Goal: Task Accomplishment & Management: Complete application form

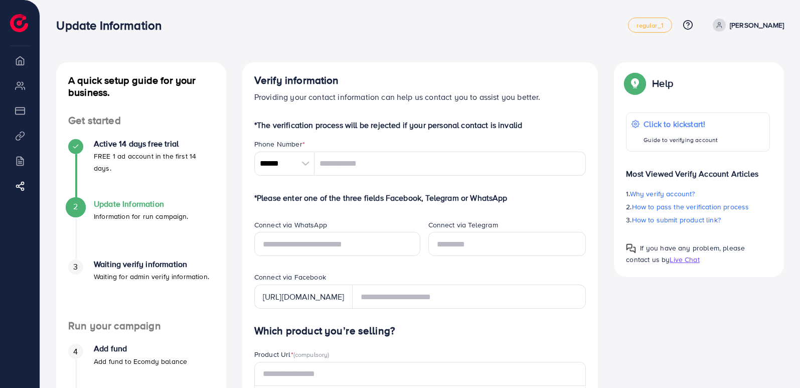
drag, startPoint x: 360, startPoint y: 104, endPoint x: 348, endPoint y: -2, distance: 106.5
click at [348, 0] on html "Update Information regular_1 Help Center Contact Support Plans and Pricing Term…" at bounding box center [400, 194] width 800 height 388
click at [434, 29] on div "Update Information" at bounding box center [342, 25] width 572 height 15
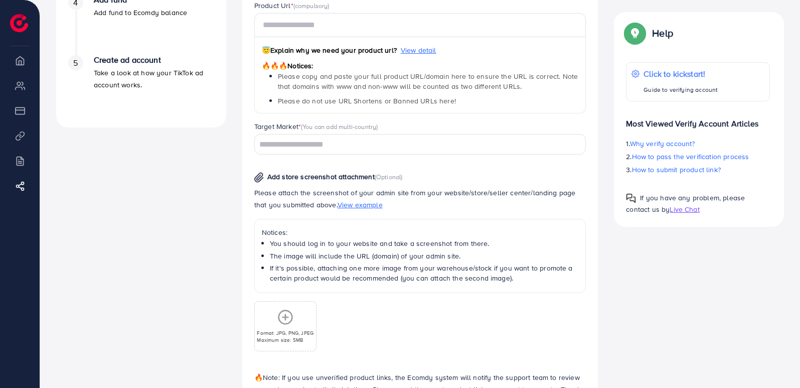
scroll to position [351, 0]
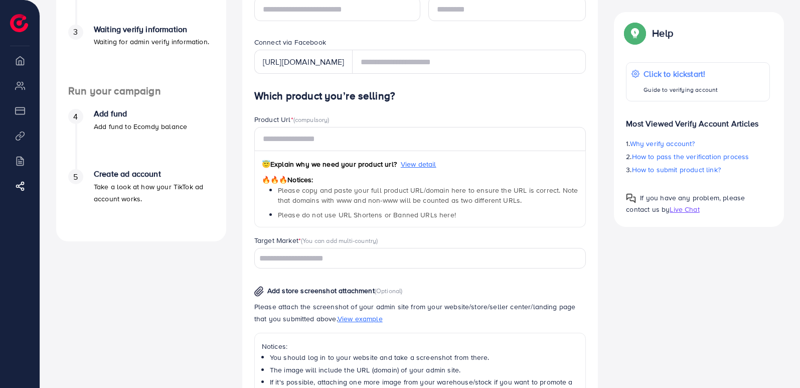
scroll to position [238, 0]
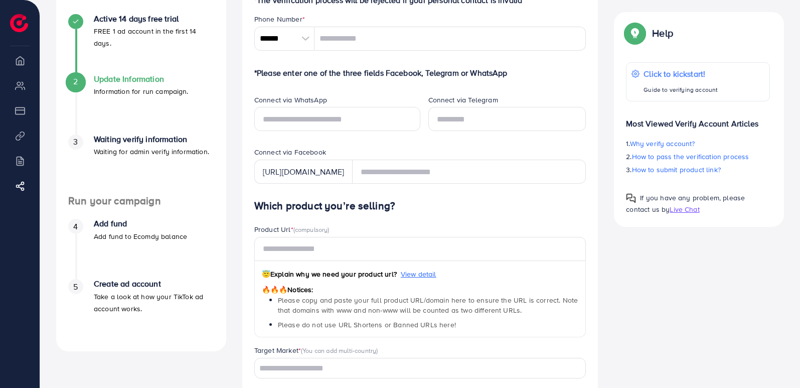
scroll to position [123, 0]
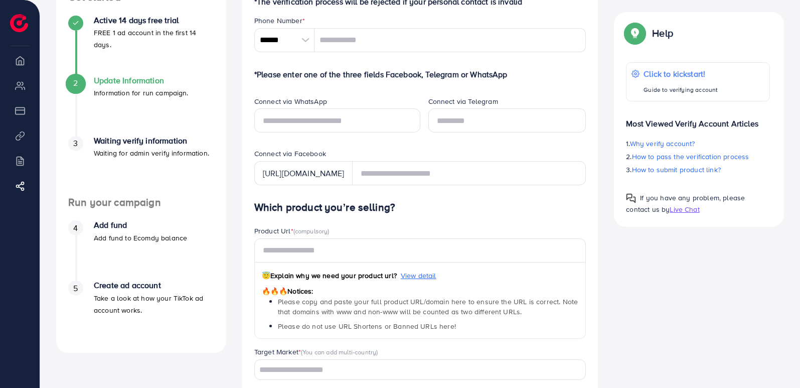
click at [135, 142] on h4 "Waiting verify information" at bounding box center [151, 141] width 115 height 10
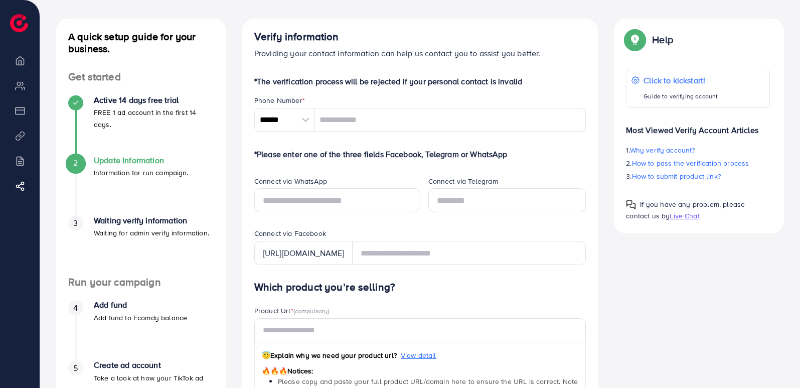
scroll to position [42, 0]
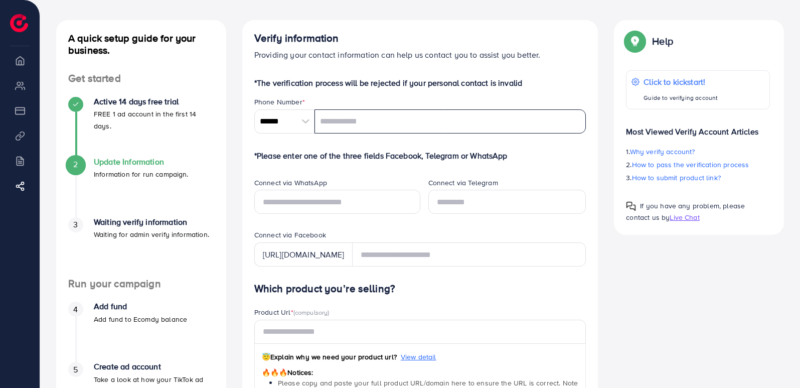
click at [351, 124] on input "tel" at bounding box center [451, 121] width 272 height 24
type input "**********"
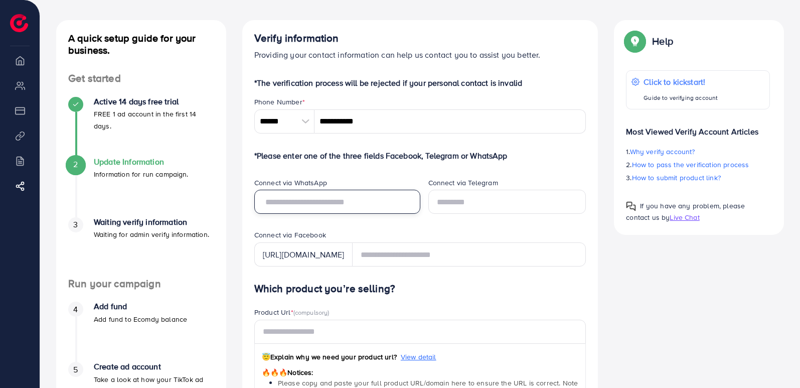
click at [414, 213] on input "text" at bounding box center [337, 202] width 166 height 24
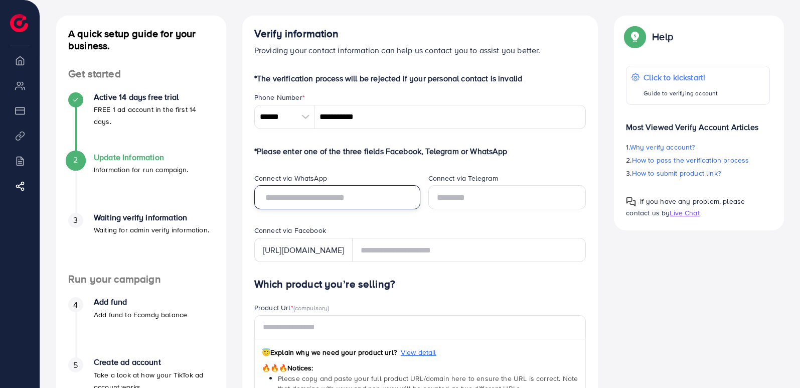
scroll to position [49, 0]
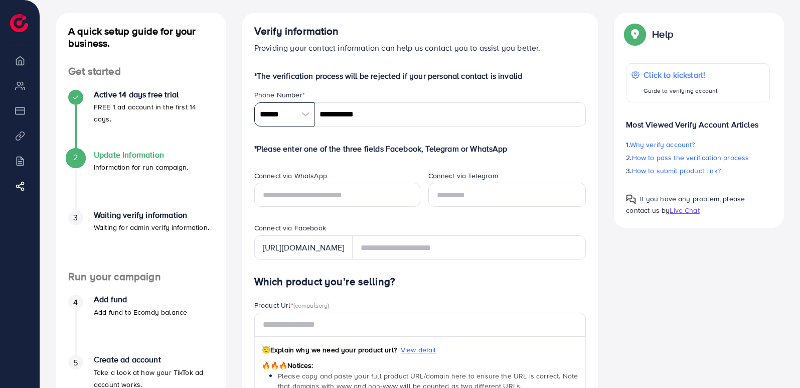
click at [278, 113] on input "******" at bounding box center [284, 114] width 60 height 24
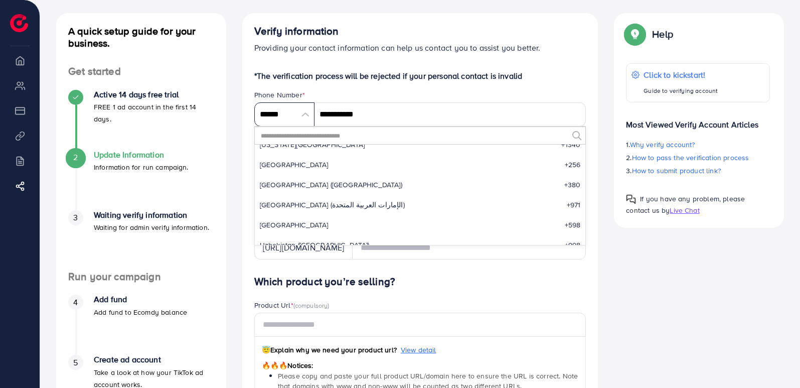
scroll to position [4553, 0]
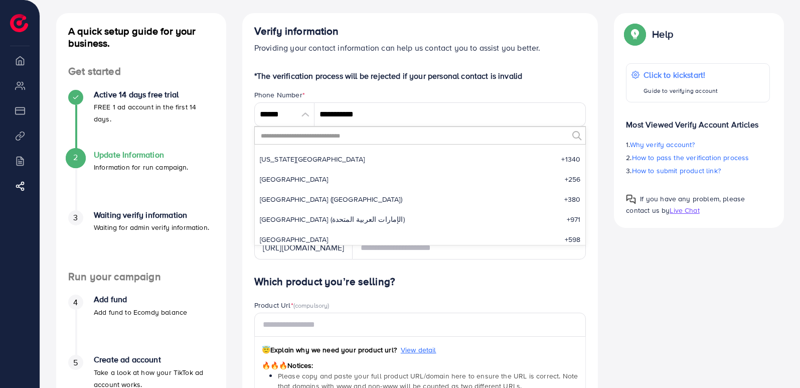
click at [319, 133] on input "text" at bounding box center [414, 135] width 309 height 17
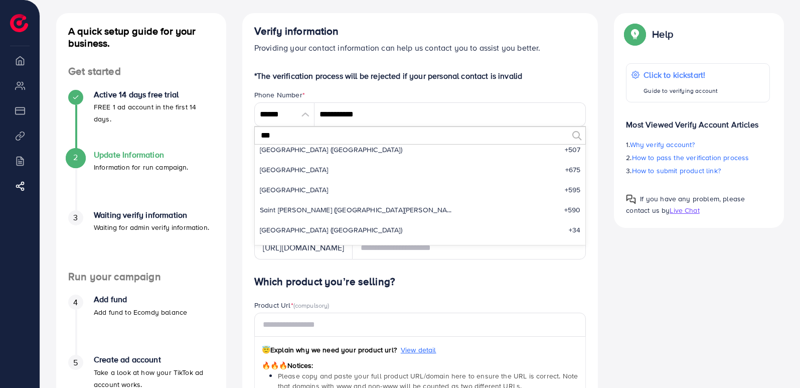
scroll to position [0, 0]
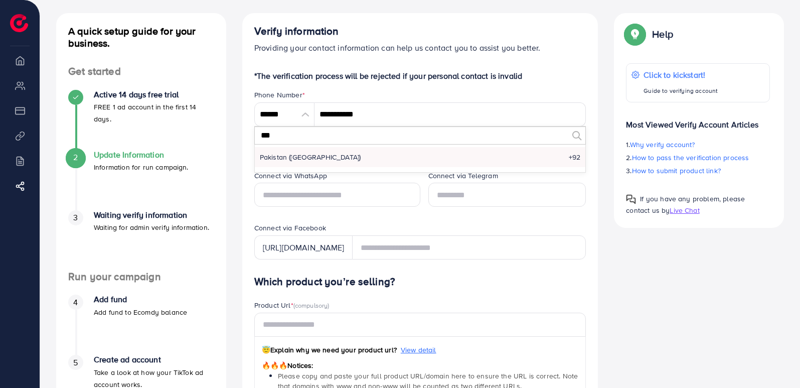
type input "***"
click at [304, 164] on li "Pakistan (‫پاکستان‬‎) +92" at bounding box center [420, 157] width 331 height 20
type input "******"
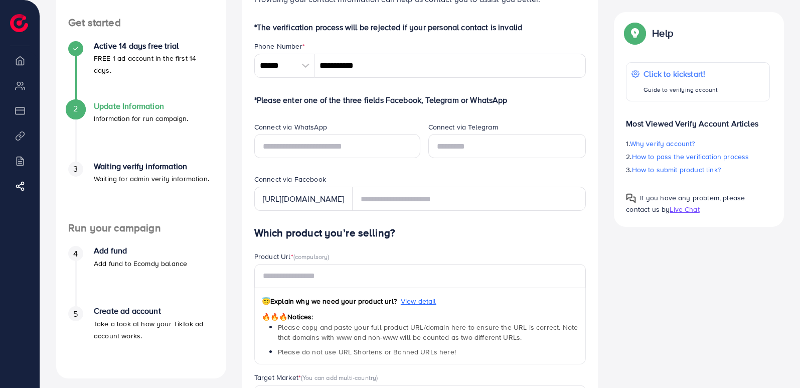
scroll to position [114, 0]
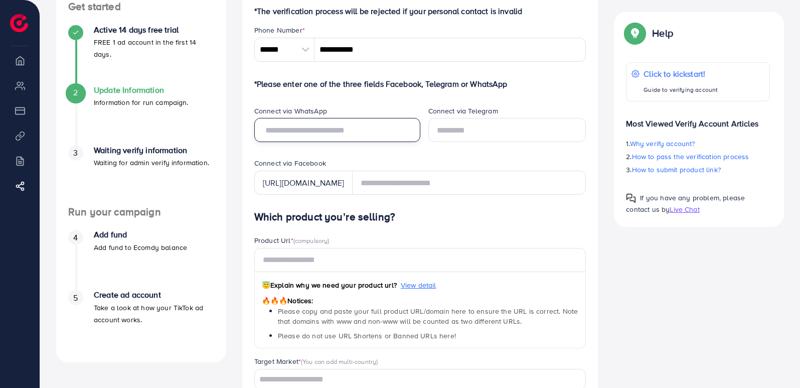
click at [285, 126] on input "text" at bounding box center [337, 130] width 166 height 24
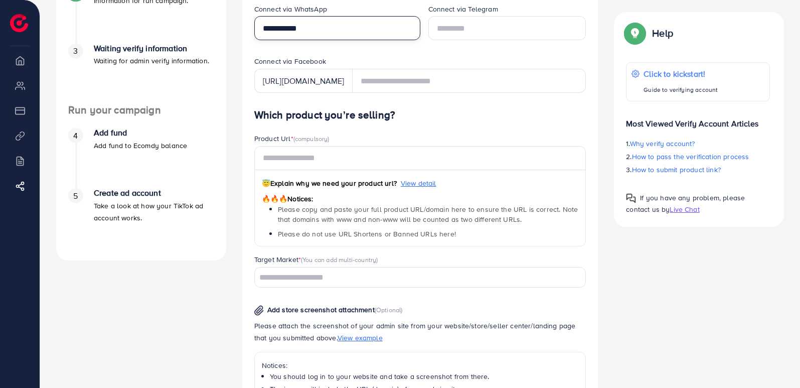
scroll to position [217, 0]
type input "**********"
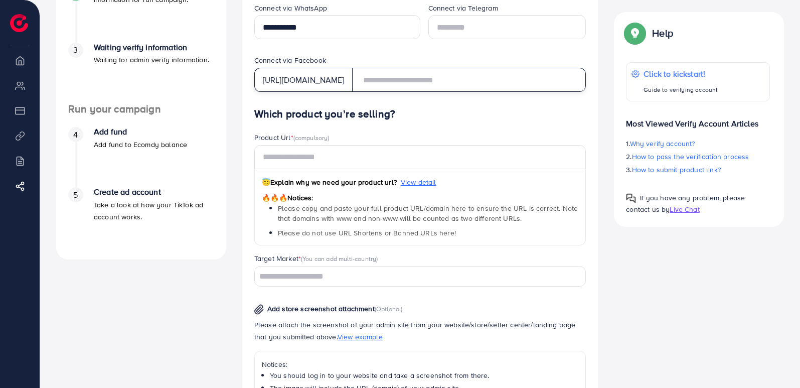
click at [429, 82] on input "text" at bounding box center [469, 80] width 234 height 24
click at [388, 84] on input "text" at bounding box center [469, 80] width 234 height 24
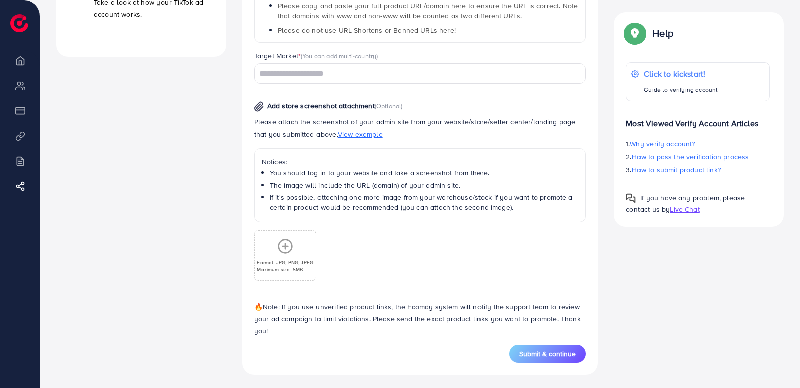
scroll to position [422, 0]
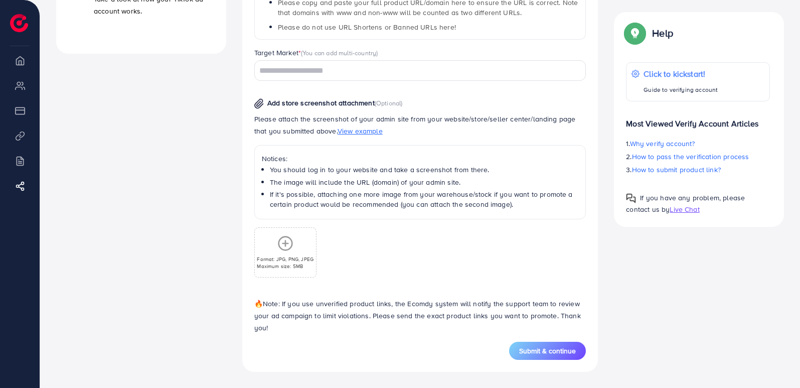
click at [286, 250] on circle at bounding box center [285, 243] width 14 height 14
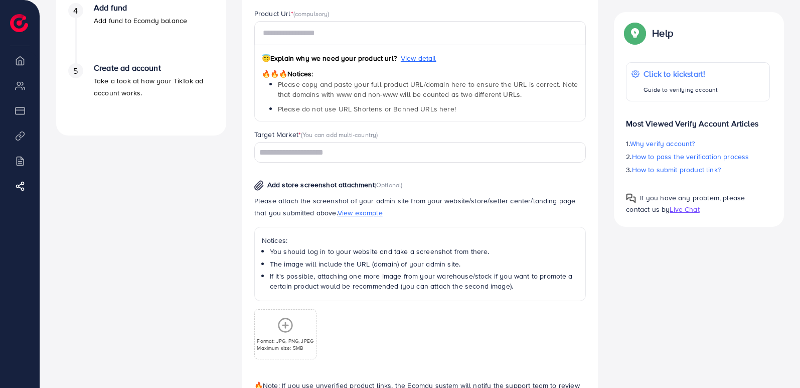
scroll to position [340, 0]
click at [379, 156] on input "Search for option" at bounding box center [415, 154] width 318 height 16
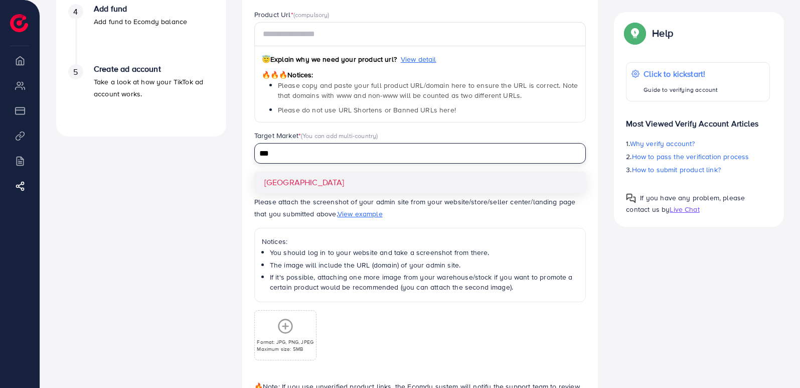
click at [287, 158] on input "***" at bounding box center [415, 154] width 318 height 16
type input "***"
click at [295, 187] on div "Which product you’re selling? Product Url * (compulsory) 😇 Explain why we need …" at bounding box center [420, 204] width 332 height 439
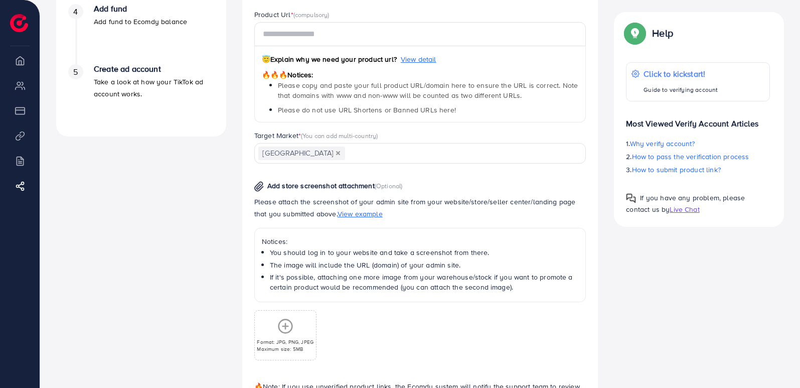
click at [346, 158] on input "Search for option" at bounding box center [459, 154] width 227 height 16
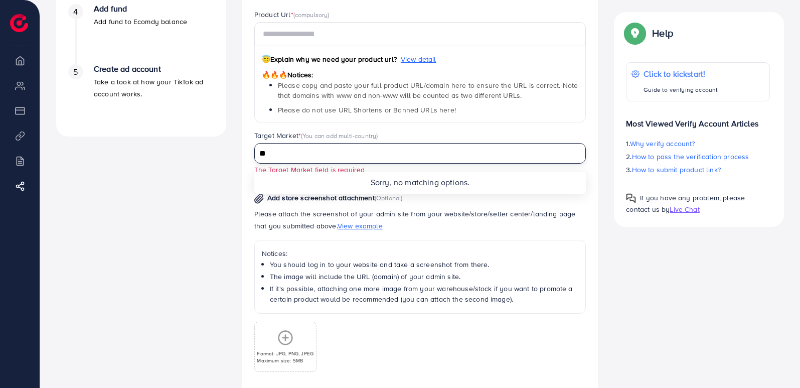
type input "*"
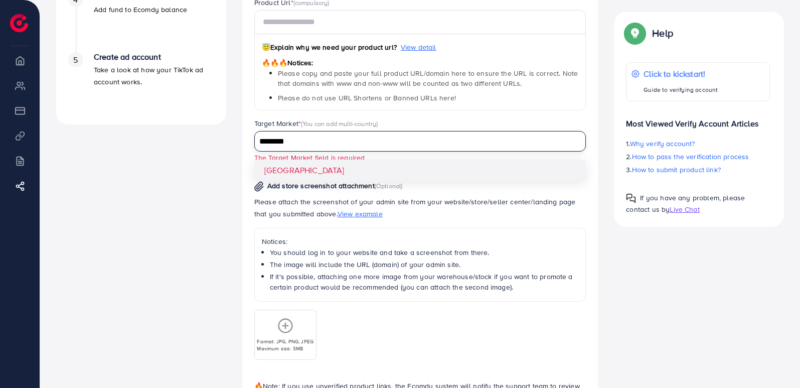
scroll to position [434, 0]
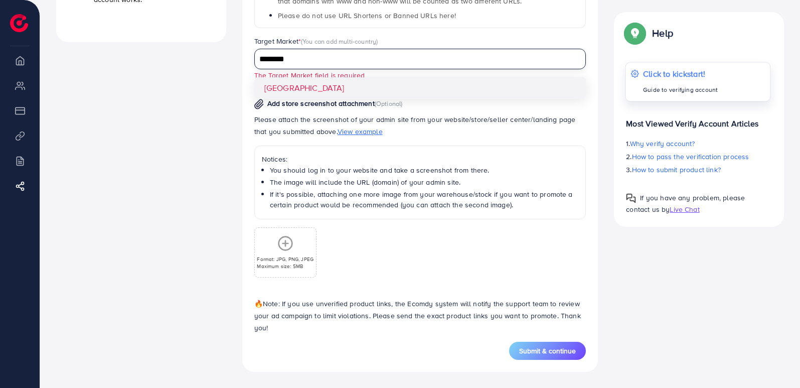
type input "********"
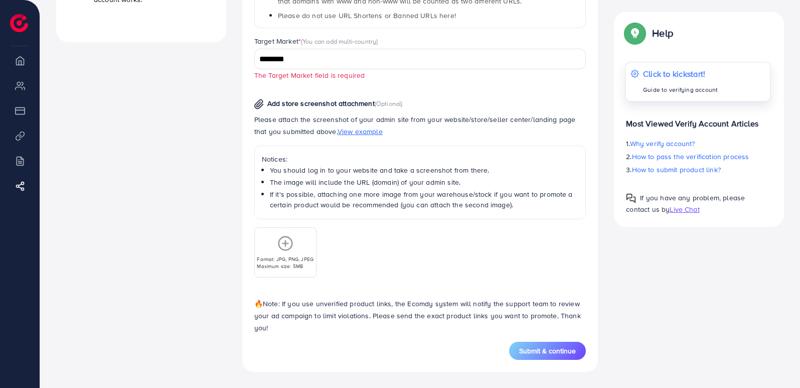
click at [680, 83] on div "Click to kickstart! Guide to verifying account" at bounding box center [680, 82] width 75 height 29
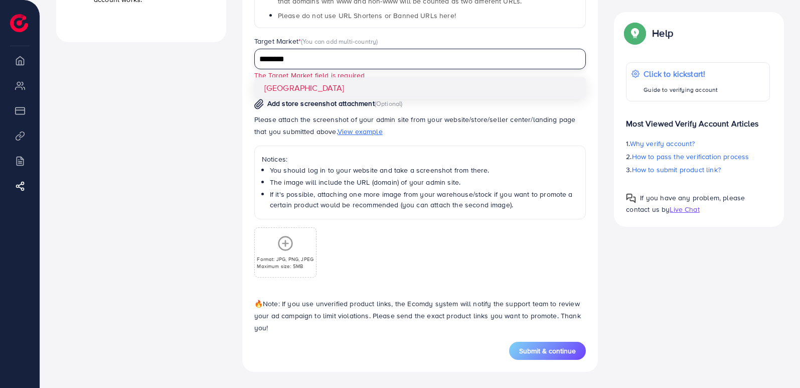
drag, startPoint x: 344, startPoint y: 49, endPoint x: 335, endPoint y: 125, distance: 77.3
click at [335, 125] on div "Which product you’re selling? Product Url * (compulsory) 😇 Explain why we need …" at bounding box center [420, 116] width 332 height 451
click at [546, 355] on span "Submit & continue" at bounding box center [547, 351] width 57 height 10
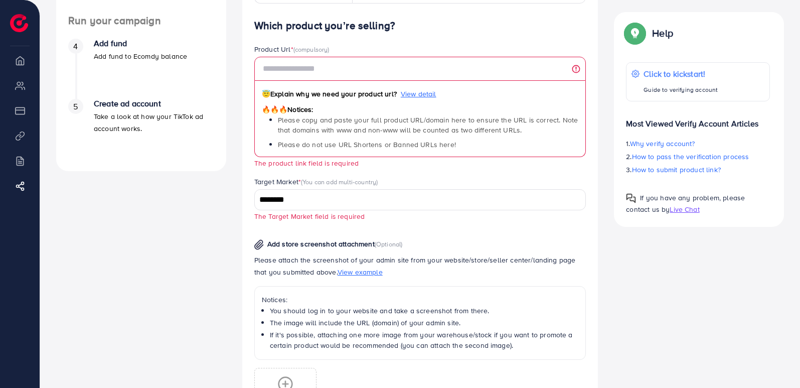
scroll to position [304, 0]
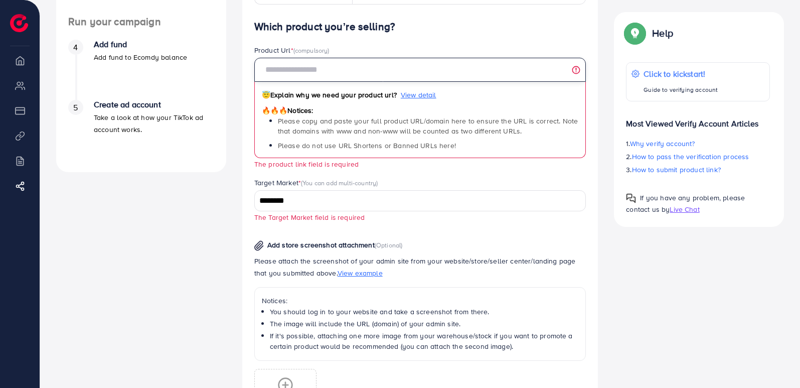
click at [362, 74] on input "text" at bounding box center [420, 70] width 332 height 24
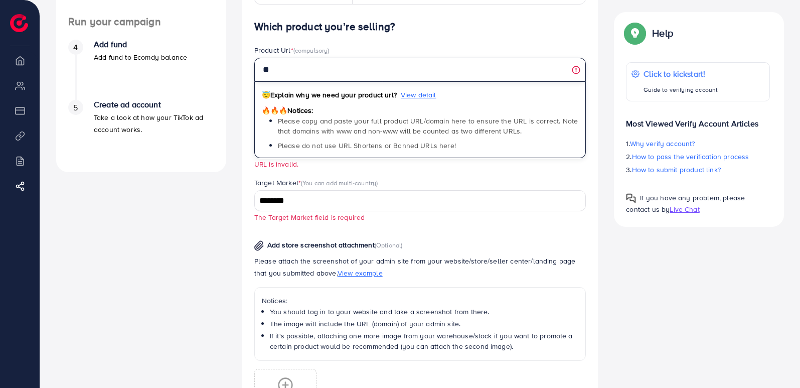
type input "*"
click at [288, 73] on input "**********" at bounding box center [420, 70] width 332 height 24
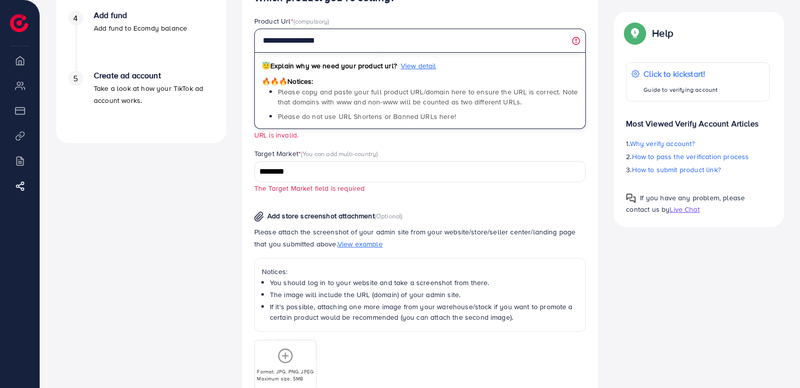
scroll to position [446, 0]
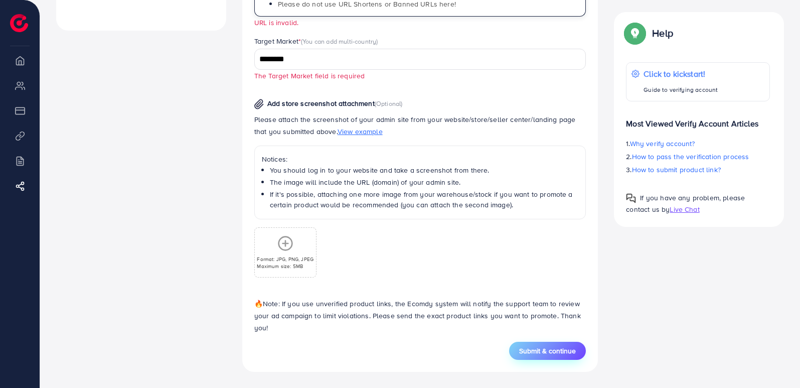
click at [564, 343] on button "Submit & continue" at bounding box center [547, 351] width 77 height 18
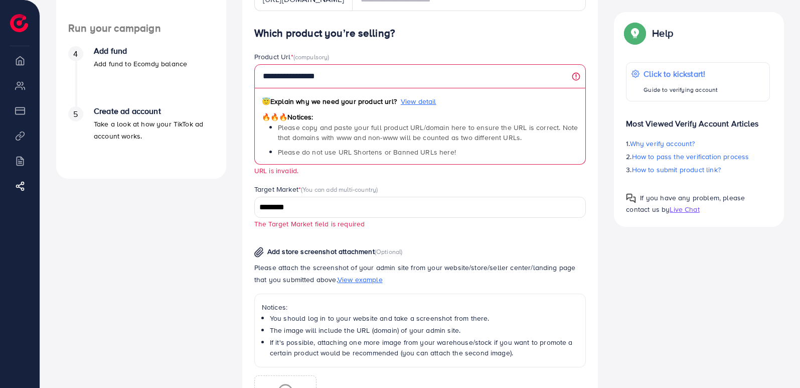
scroll to position [297, 0]
click at [313, 54] on span "(compulsory)" at bounding box center [311, 57] width 36 height 9
click at [566, 77] on input "**********" at bounding box center [420, 77] width 332 height 24
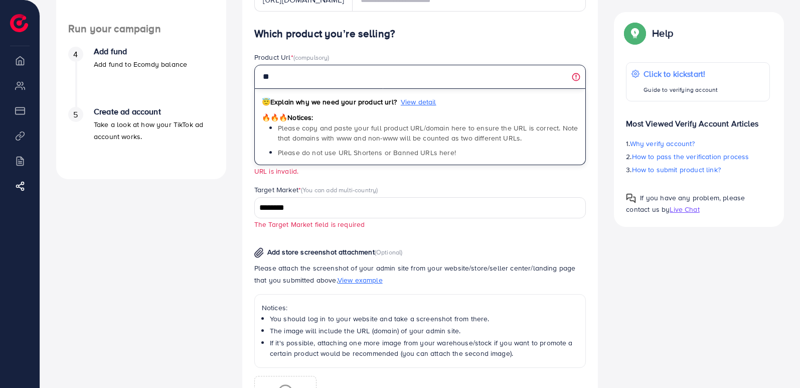
type input "*"
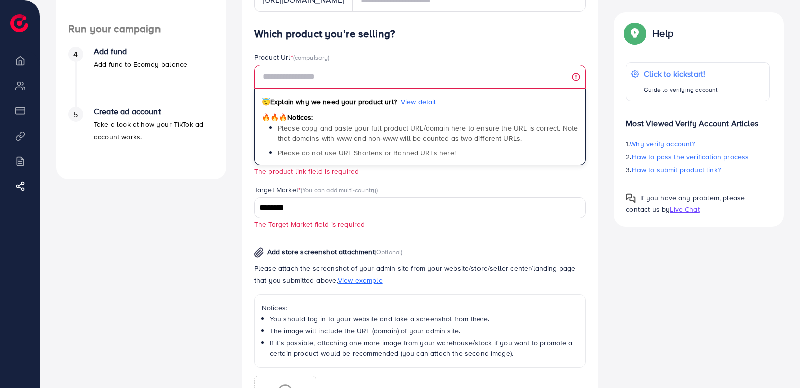
click at [420, 107] on div "😇 Explain why we need your product url? View detail" at bounding box center [420, 104] width 317 height 16
click at [426, 98] on span "View detail" at bounding box center [419, 102] width 36 height 10
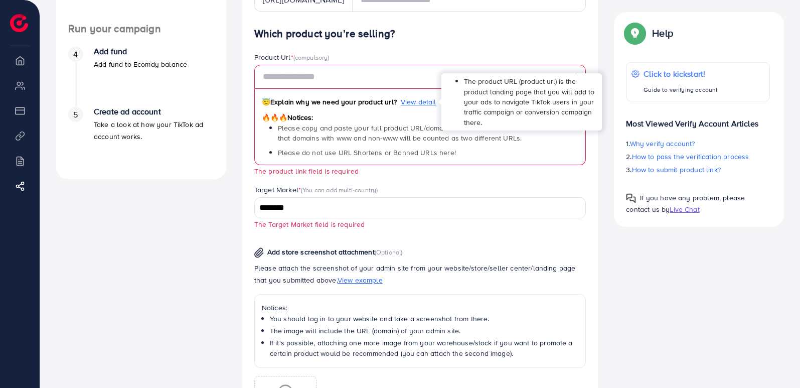
click at [415, 126] on span "Please copy and paste your full product URL/domain here to ensure the URL is co…" at bounding box center [428, 133] width 300 height 20
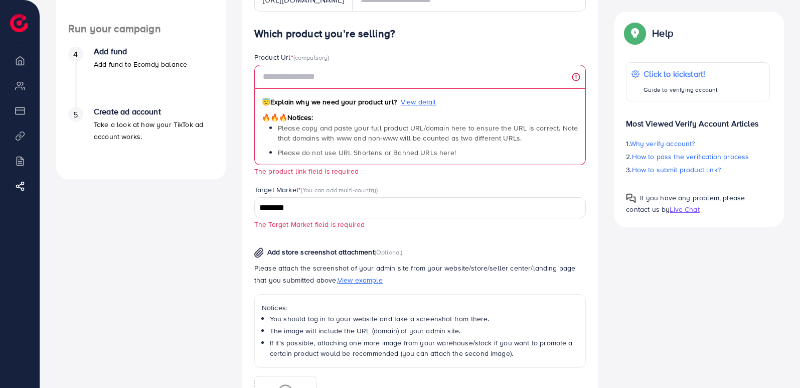
scroll to position [446, 0]
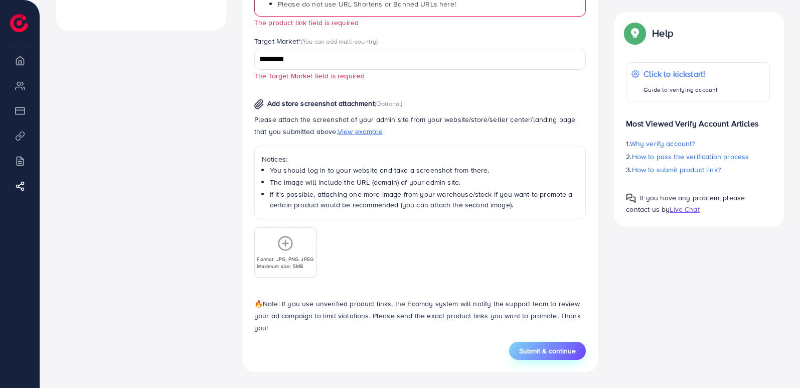
click at [558, 346] on span "Submit & continue" at bounding box center [547, 351] width 57 height 10
click at [558, 346] on form "**********" at bounding box center [420, 16] width 332 height 686
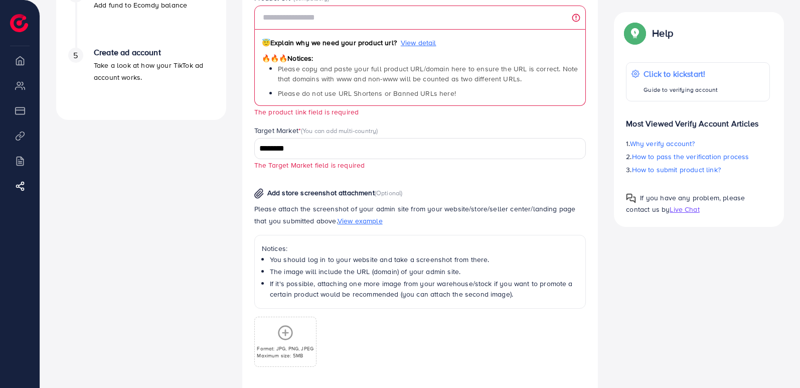
scroll to position [349, 0]
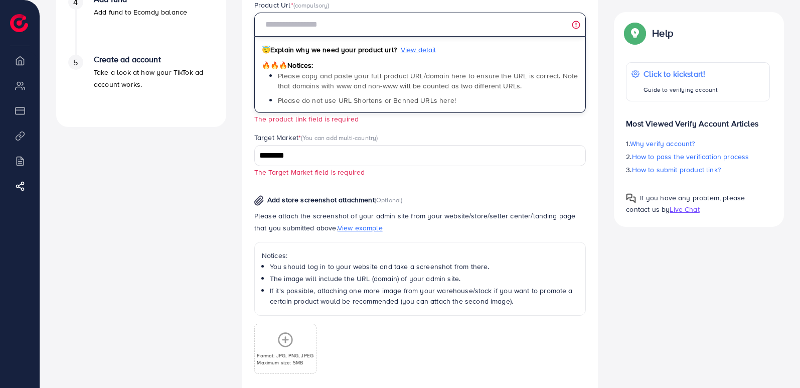
click at [347, 29] on input "text" at bounding box center [420, 25] width 332 height 24
click at [315, 20] on input "text" at bounding box center [420, 25] width 332 height 24
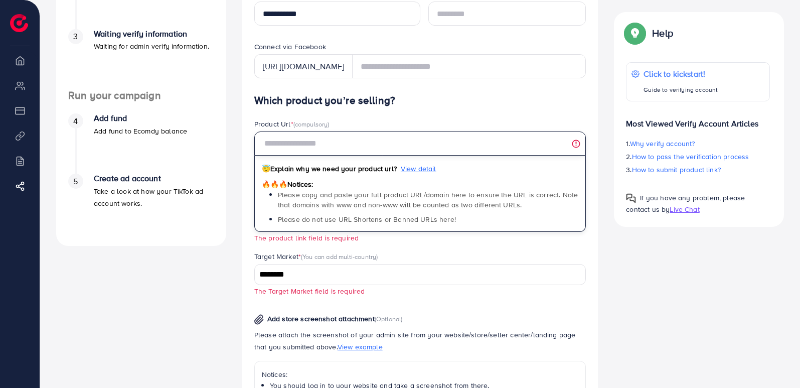
scroll to position [249, 0]
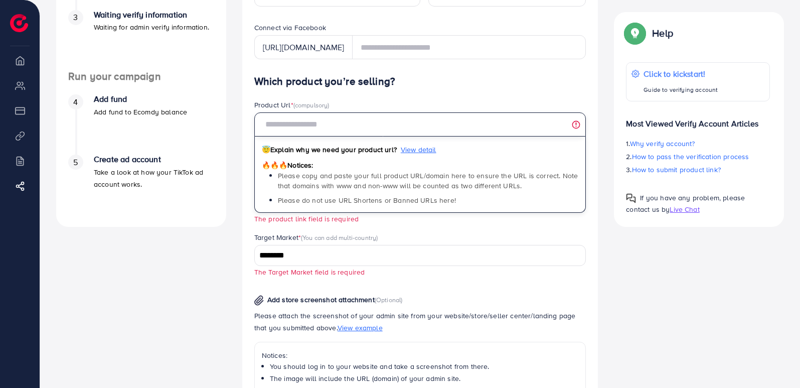
paste input "**********"
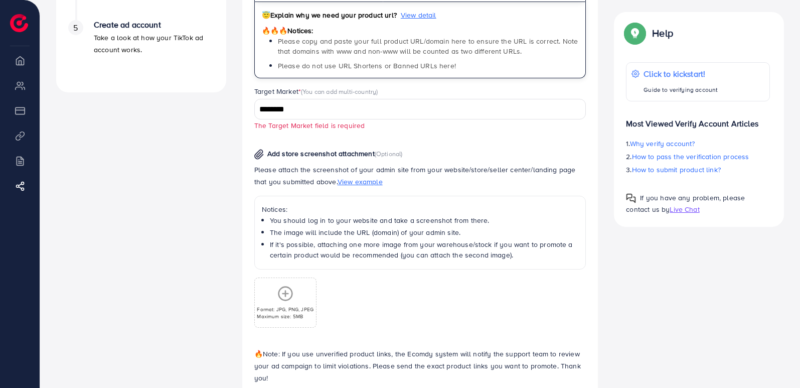
scroll to position [434, 0]
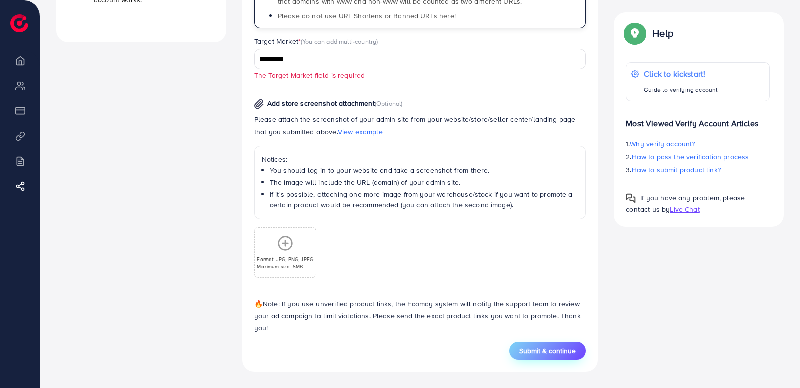
type input "**********"
click at [538, 349] on span "Submit & continue" at bounding box center [547, 351] width 57 height 10
click at [543, 349] on span "Submit & continue" at bounding box center [547, 351] width 57 height 10
click at [540, 354] on span "Submit & continue" at bounding box center [547, 351] width 57 height 10
click at [541, 352] on span "Submit & continue" at bounding box center [547, 351] width 57 height 10
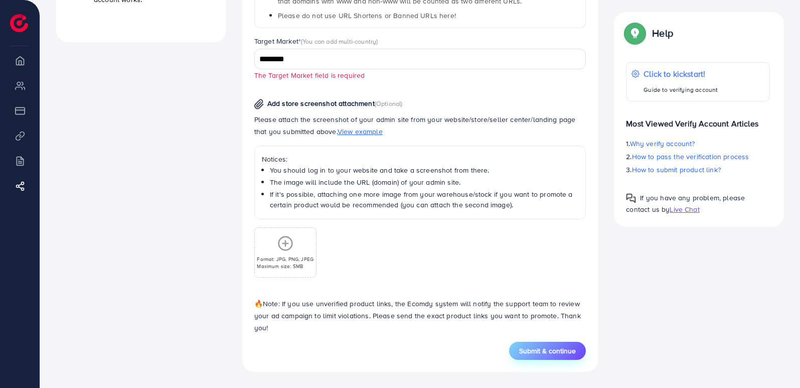
click at [555, 350] on span "Submit & continue" at bounding box center [547, 351] width 57 height 10
click at [567, 353] on span "Submit & continue" at bounding box center [547, 351] width 57 height 10
click at [564, 351] on span "Submit & continue" at bounding box center [547, 351] width 57 height 10
click at [565, 371] on div "**********" at bounding box center [420, 0] width 356 height 744
click at [564, 351] on span "Submit & continue" at bounding box center [547, 351] width 57 height 10
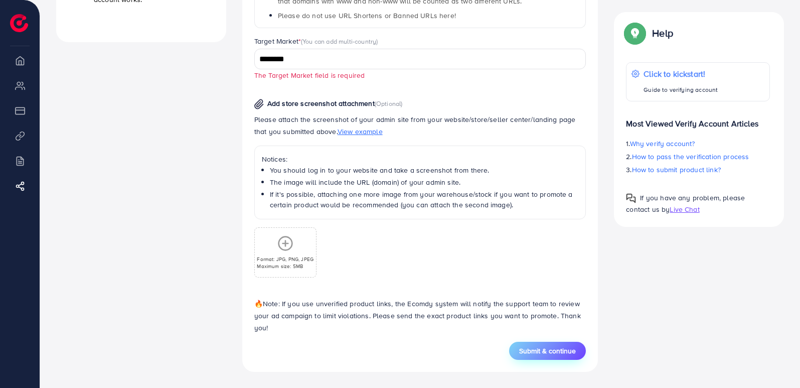
click at [565, 354] on span "Submit & continue" at bounding box center [547, 351] width 57 height 10
click at [564, 352] on span "Submit & continue" at bounding box center [547, 351] width 57 height 10
click at [560, 350] on span "Submit & continue" at bounding box center [547, 351] width 57 height 10
click at [543, 353] on span "Submit & continue" at bounding box center [547, 351] width 57 height 10
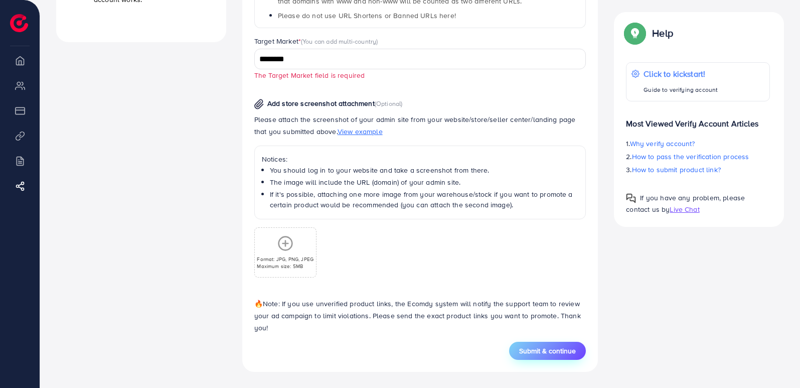
click at [543, 353] on span "Submit & continue" at bounding box center [547, 351] width 57 height 10
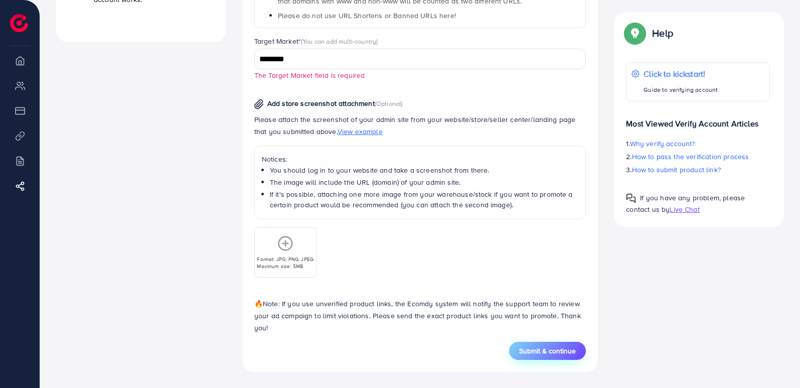
click at [543, 353] on span "Submit & continue" at bounding box center [547, 351] width 57 height 10
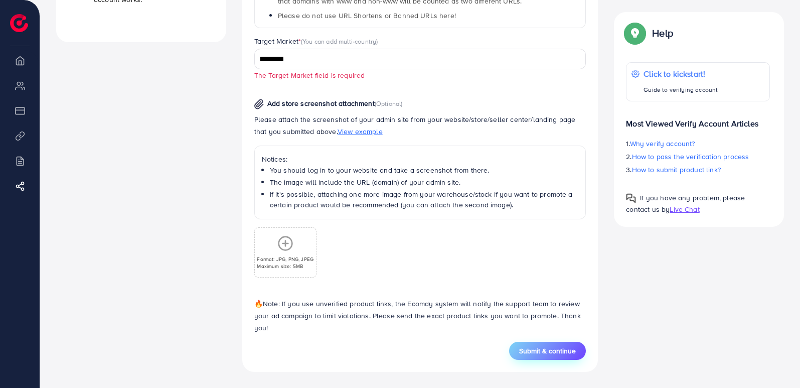
click at [543, 353] on span "Submit & continue" at bounding box center [547, 351] width 57 height 10
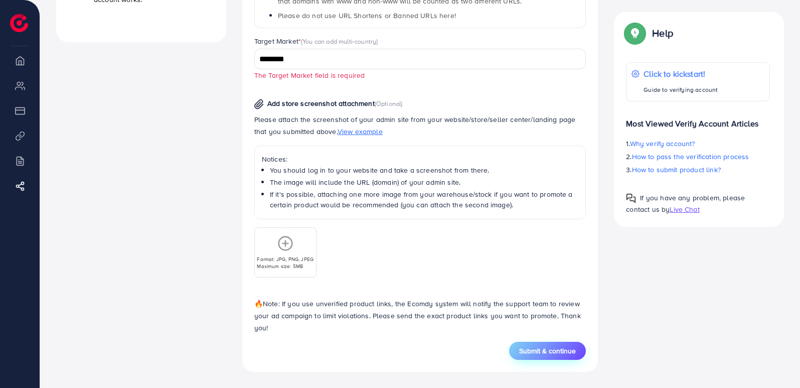
click at [543, 353] on span "Submit & continue" at bounding box center [547, 351] width 57 height 10
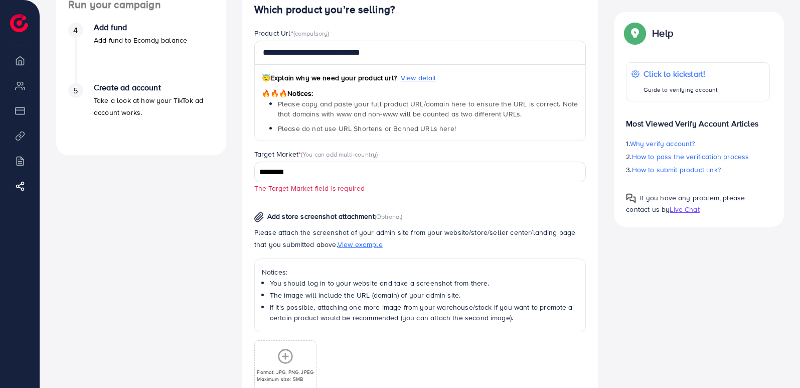
scroll to position [320, 0]
click at [345, 177] on input "********" at bounding box center [415, 174] width 318 height 16
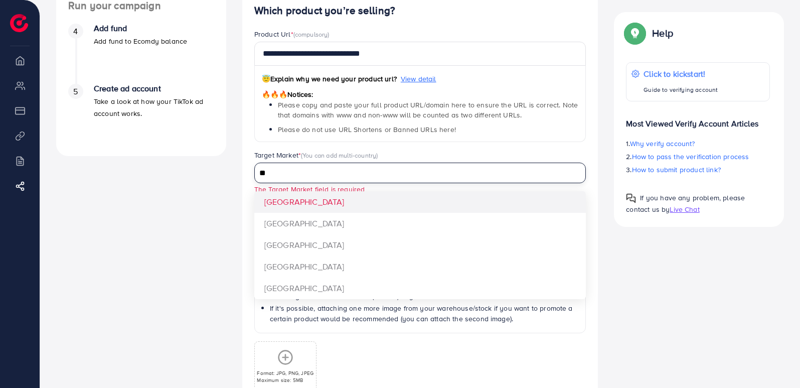
type input "*"
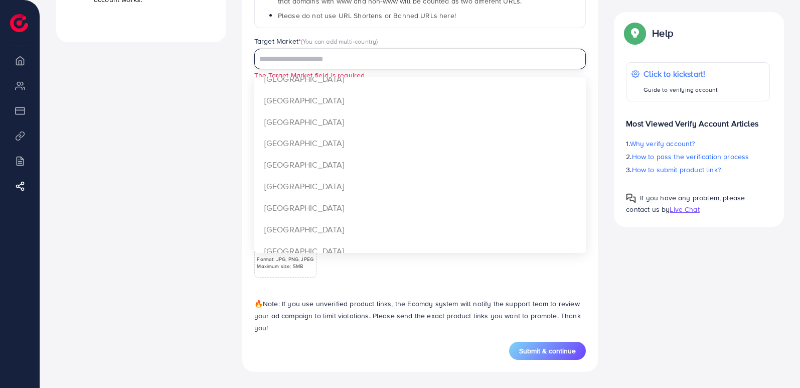
scroll to position [761, 0]
click at [323, 128] on div "**********" at bounding box center [420, 116] width 332 height 451
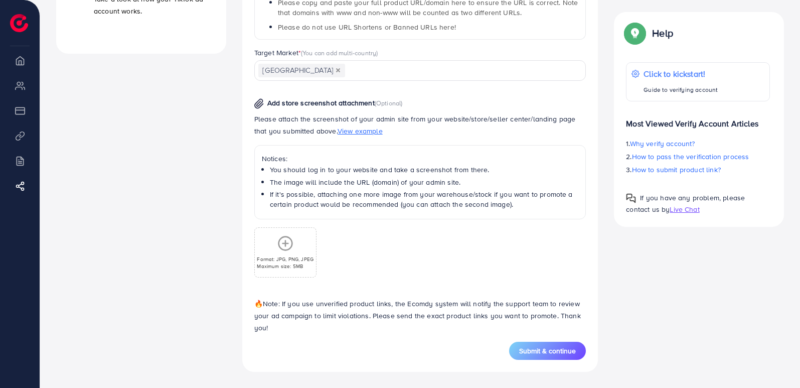
scroll to position [0, 0]
click at [564, 354] on span "Submit & continue" at bounding box center [547, 351] width 57 height 10
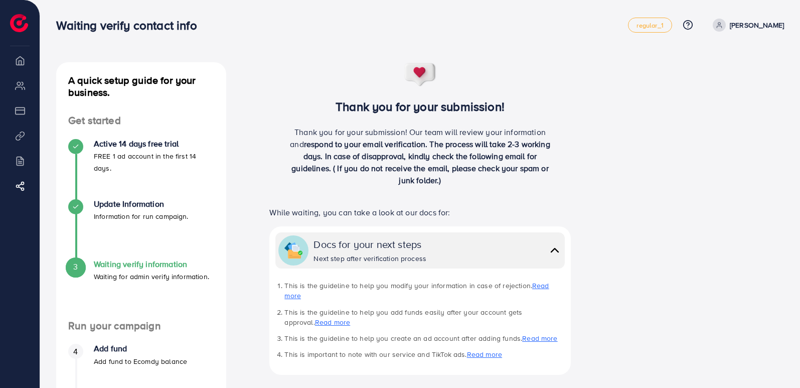
click at [558, 245] on img at bounding box center [555, 250] width 14 height 15
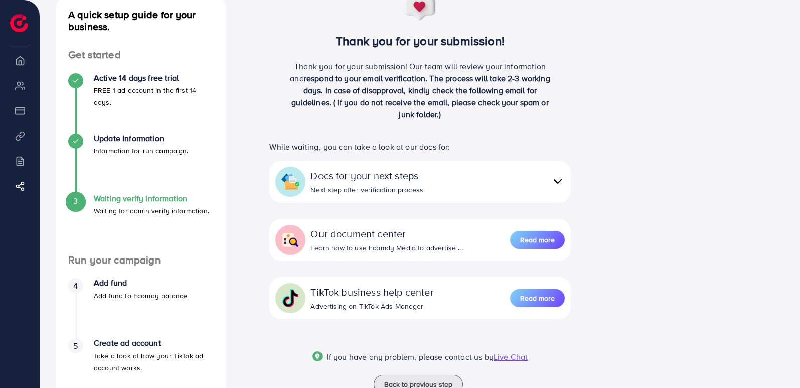
scroll to position [76, 0]
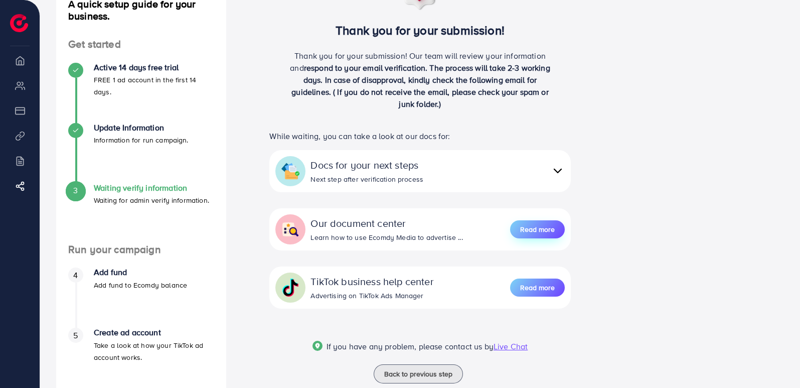
click at [542, 227] on span "Read more" at bounding box center [537, 229] width 35 height 10
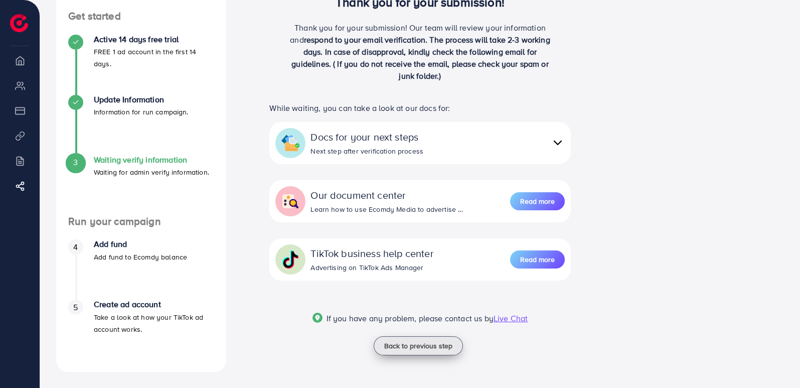
click at [428, 343] on span "Back to previous step" at bounding box center [418, 346] width 68 height 10
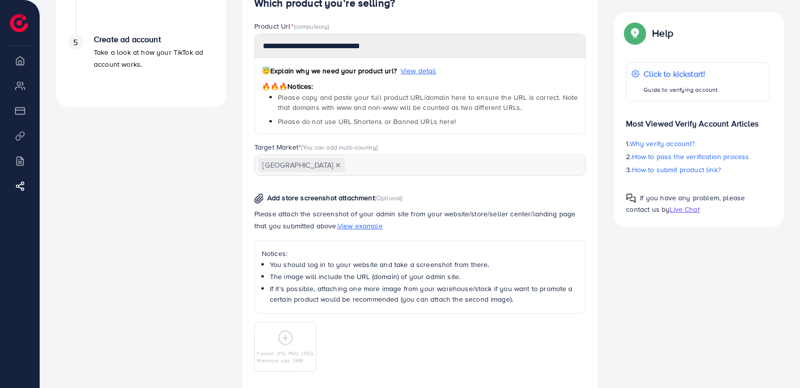
scroll to position [464, 0]
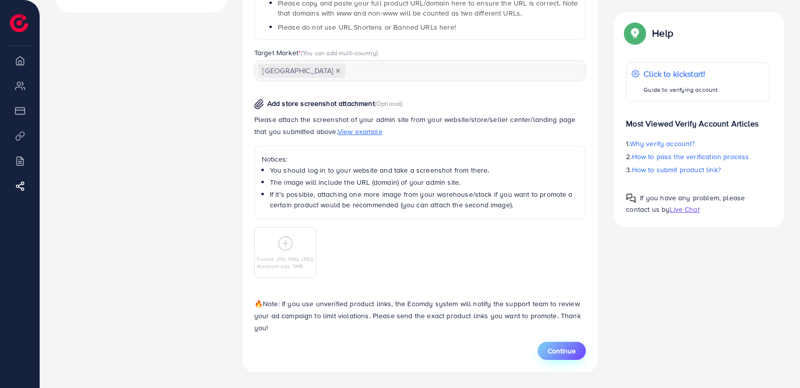
click at [568, 351] on span "Continue" at bounding box center [562, 351] width 28 height 10
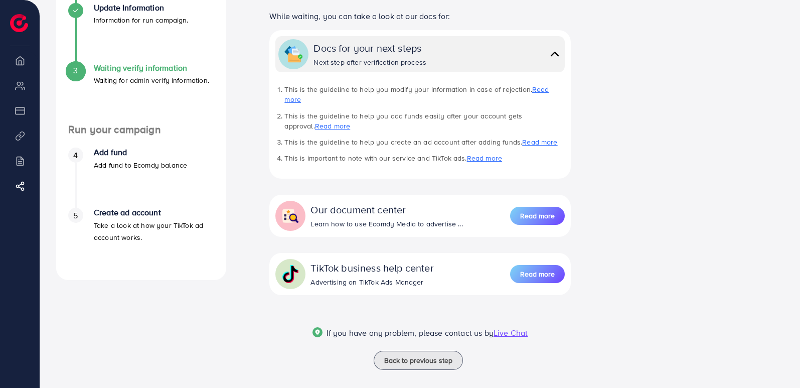
scroll to position [194, 0]
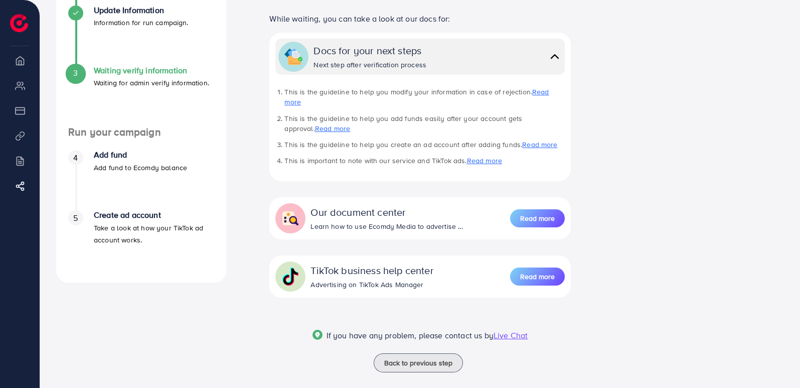
click at [98, 155] on h4 "Add fund" at bounding box center [140, 155] width 93 height 10
click at [90, 157] on div "4 Add fund Add fund to Ecomdy balance" at bounding box center [141, 161] width 146 height 23
click at [93, 159] on div "4 Add fund Add fund to Ecomdy balance" at bounding box center [141, 161] width 146 height 23
click at [92, 157] on div "4 Add fund Add fund to Ecomdy balance" at bounding box center [141, 161] width 146 height 23
click at [96, 160] on div "Add fund Add fund to Ecomdy balance" at bounding box center [140, 161] width 93 height 23
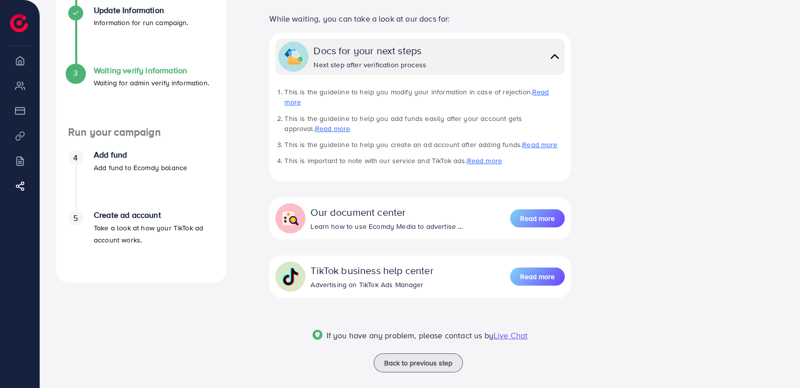
click at [97, 163] on p "Add fund to Ecomdy balance" at bounding box center [140, 168] width 93 height 12
click at [552, 57] on img at bounding box center [555, 56] width 14 height 15
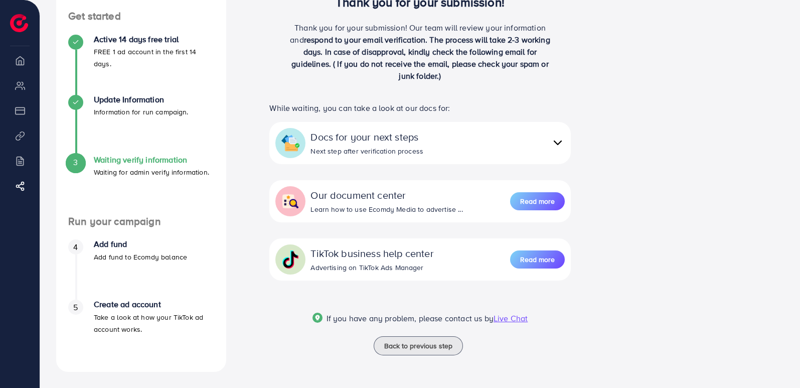
scroll to position [104, 0]
click at [362, 318] on span "If you have any problem, please contact us by" at bounding box center [410, 318] width 167 height 11
click at [513, 320] on span "Live Chat" at bounding box center [511, 318] width 34 height 11
click at [564, 366] on div "Thank you for your submission! Thank you for your submission! Our team will rev…" at bounding box center [420, 165] width 372 height 414
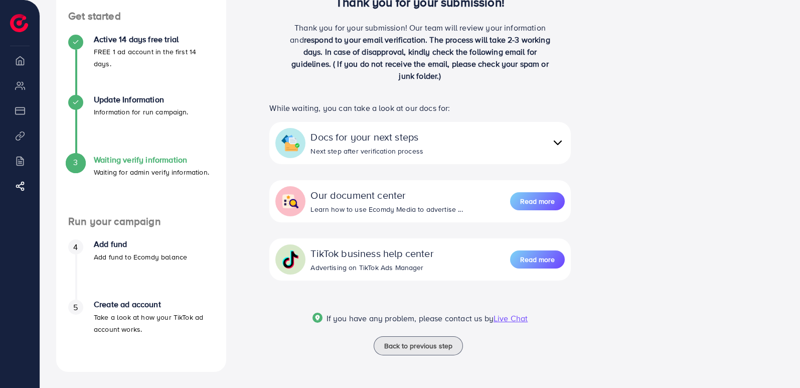
click at [97, 308] on h4 "Create ad account" at bounding box center [154, 305] width 120 height 10
click at [98, 310] on div "Create ad account Take a look at how your TikTok ad account works." at bounding box center [154, 317] width 120 height 35
click at [96, 311] on p "Take a look at how your TikTok ad account works." at bounding box center [154, 323] width 120 height 24
click at [78, 162] on span "3" at bounding box center [75, 163] width 5 height 12
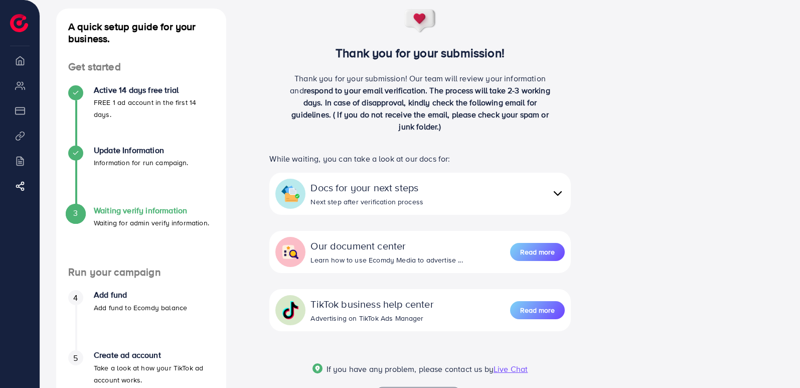
scroll to position [0, 0]
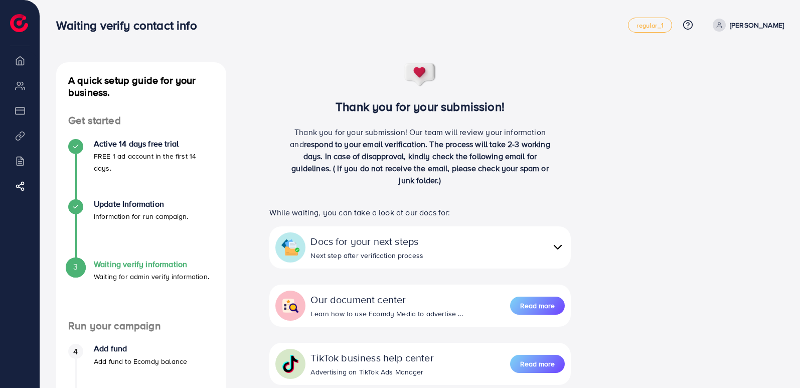
click at [421, 177] on span "respond to your email verification. The process will take 2-3 working days. In …" at bounding box center [420, 161] width 259 height 47
click at [433, 175] on span "respond to your email verification. The process will take 2-3 working days. In …" at bounding box center [420, 161] width 259 height 47
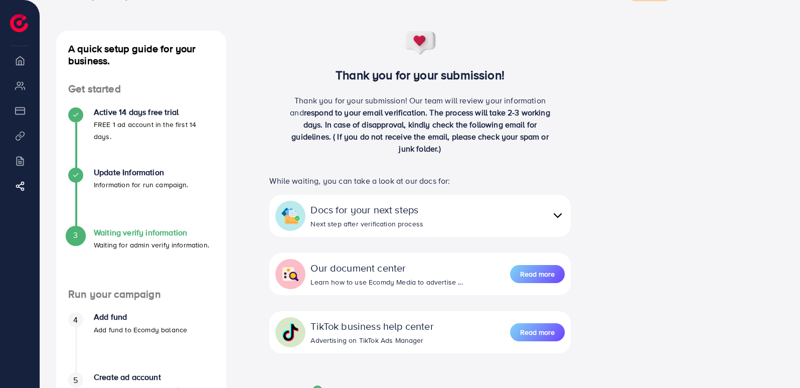
scroll to position [104, 0]
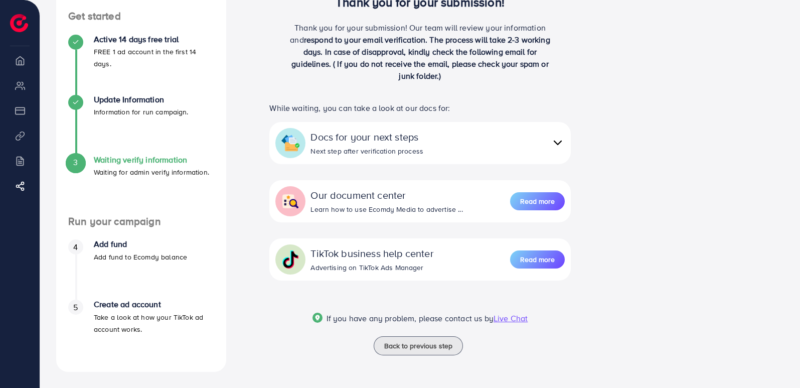
click at [150, 166] on p "Waiting for admin verify information." at bounding box center [151, 172] width 115 height 12
click at [152, 176] on p "Waiting for admin verify information." at bounding box center [151, 172] width 115 height 12
click at [152, 168] on p "Waiting for admin verify information." at bounding box center [151, 172] width 115 height 12
click at [547, 260] on span "Read more" at bounding box center [537, 259] width 35 height 10
